Goal: Task Accomplishment & Management: Manage account settings

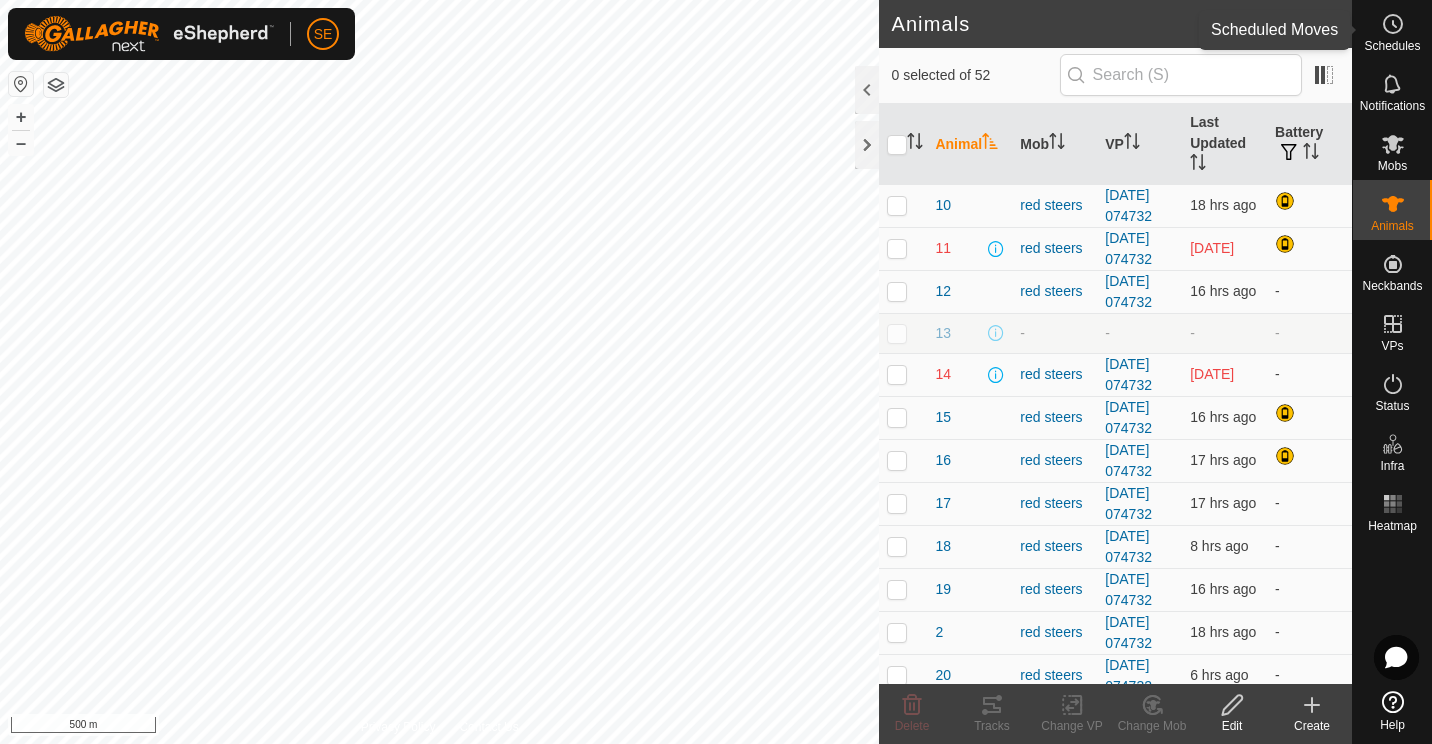
click at [1397, 33] on icon at bounding box center [1393, 24] width 24 height 24
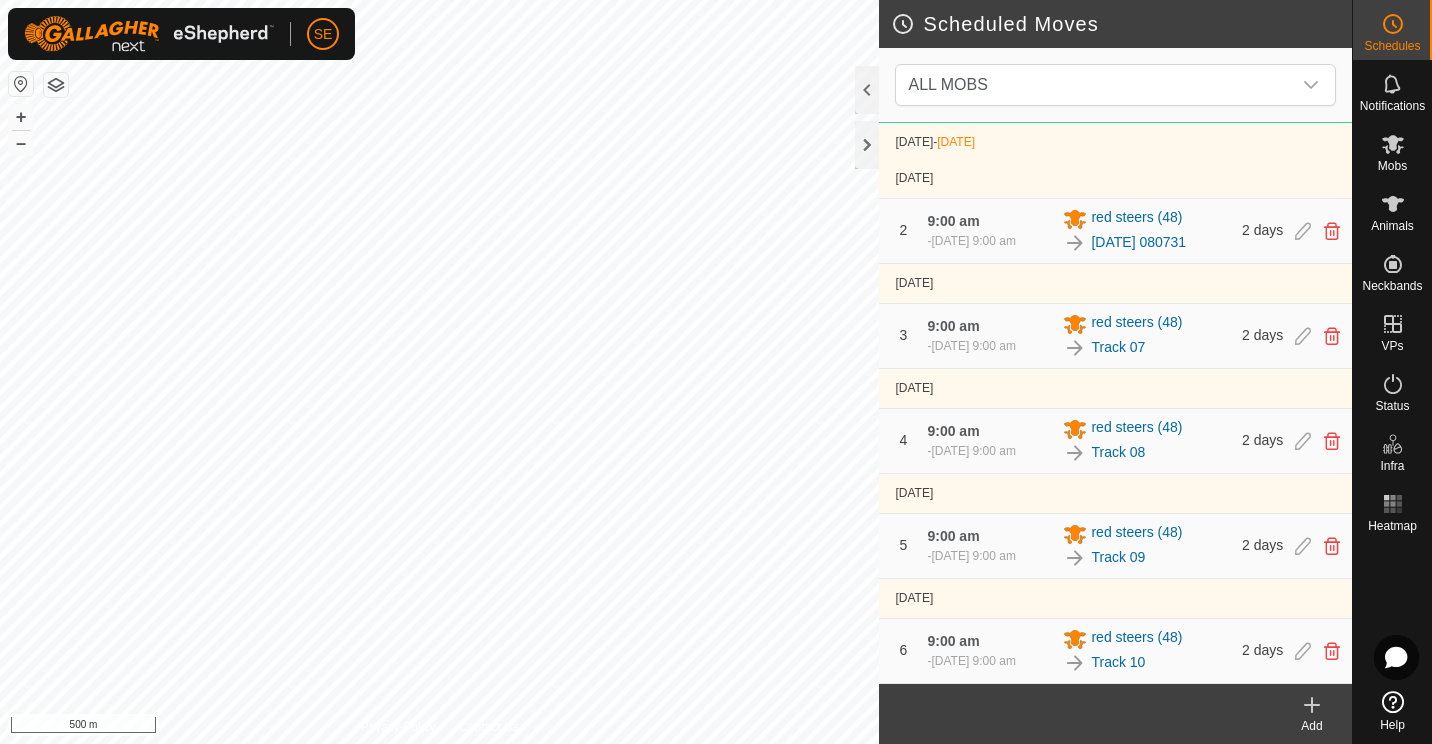
scroll to position [197, 0]
click at [1398, 218] on es-animals-svg-icon at bounding box center [1393, 204] width 36 height 32
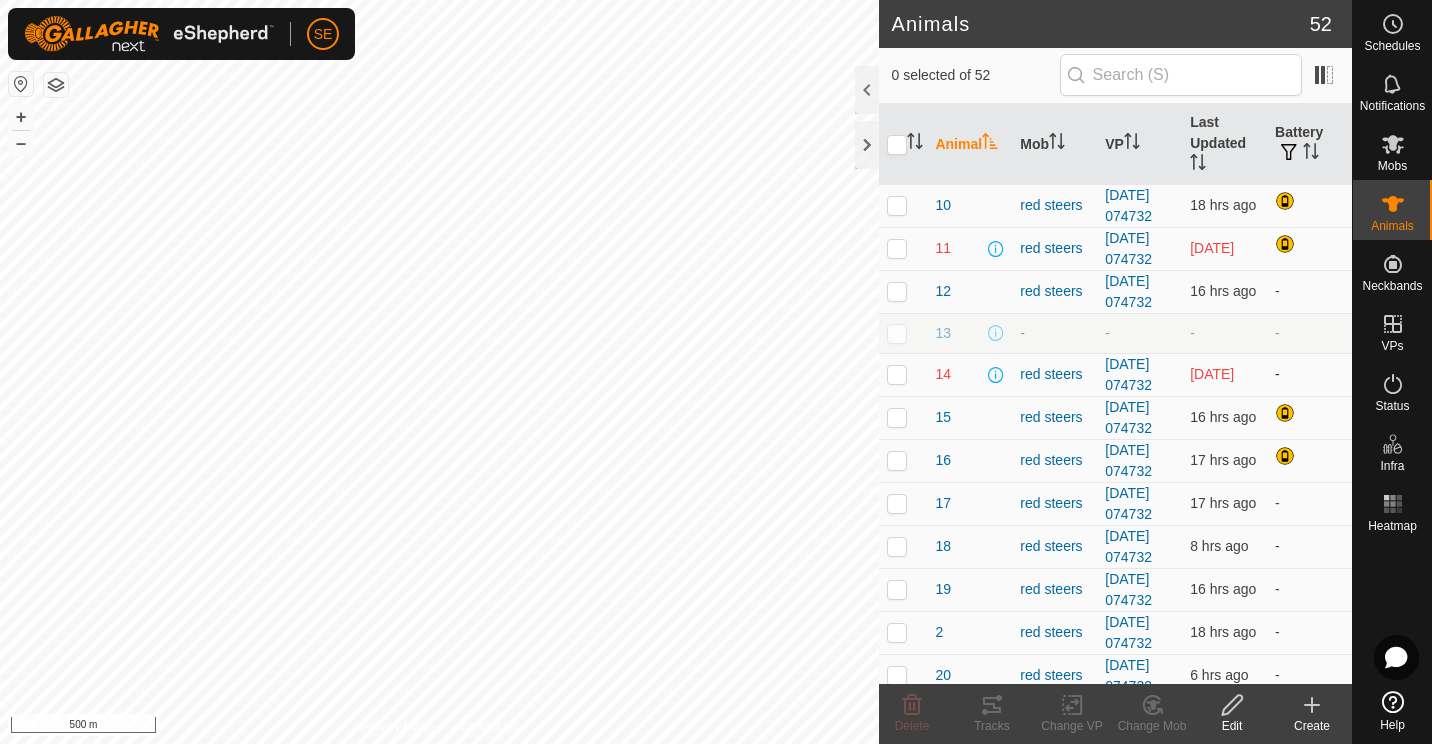
click at [897, 382] on p-checkbox at bounding box center [897, 374] width 20 height 16
checkbox input "true"
click at [896, 256] on p-checkbox at bounding box center [897, 248] width 20 height 16
checkbox input "true"
click at [897, 382] on p-checkbox at bounding box center [897, 374] width 20 height 16
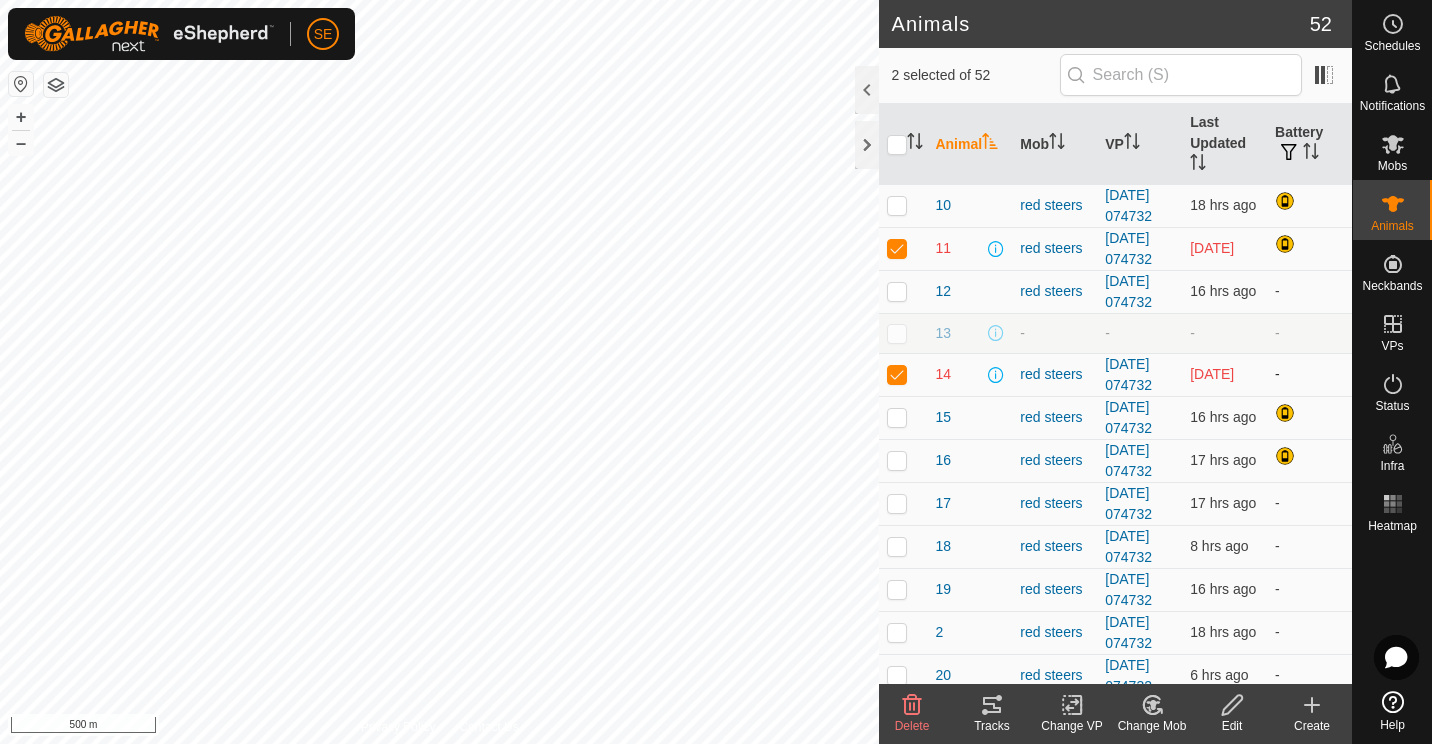
checkbox input "false"
click at [894, 256] on p-checkbox at bounding box center [897, 248] width 20 height 16
checkbox input "false"
